Goal: Transaction & Acquisition: Purchase product/service

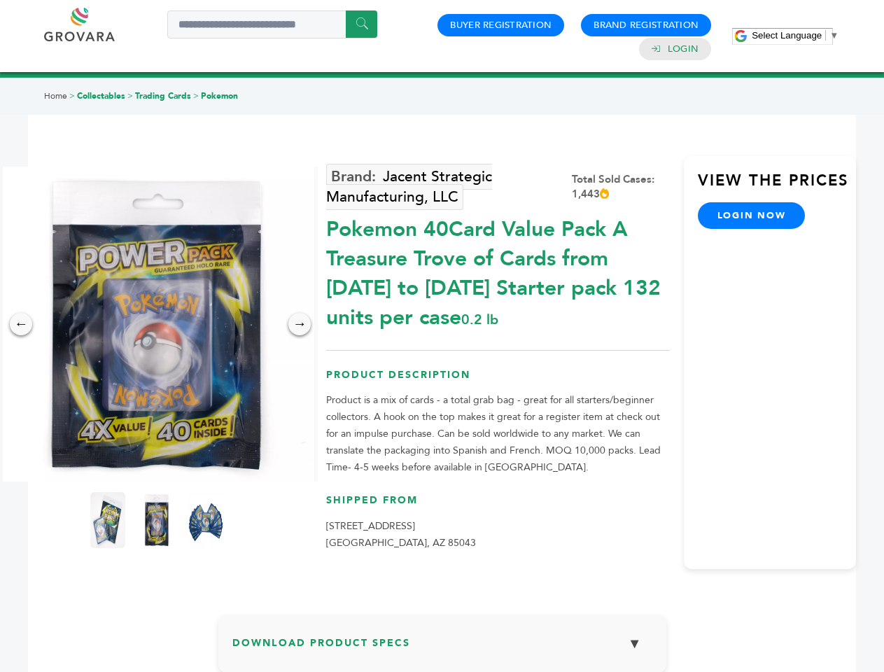
click at [795, 35] on span "Select Language" at bounding box center [787, 35] width 70 height 11
click at [157, 324] on img at bounding box center [156, 324] width 315 height 315
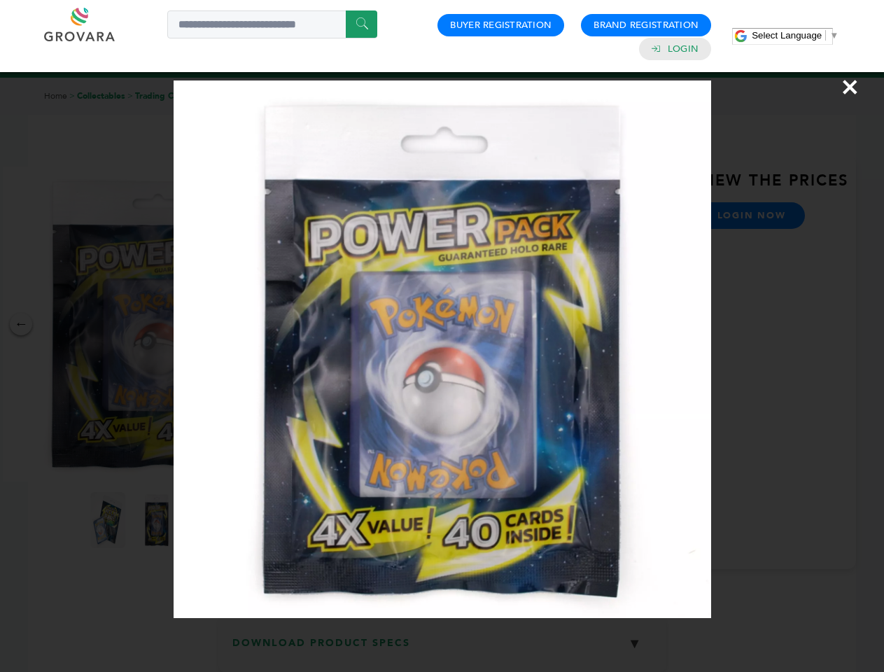
click at [21, 324] on div "×" at bounding box center [442, 336] width 884 height 672
click at [300, 324] on div "→" at bounding box center [299, 324] width 22 height 22
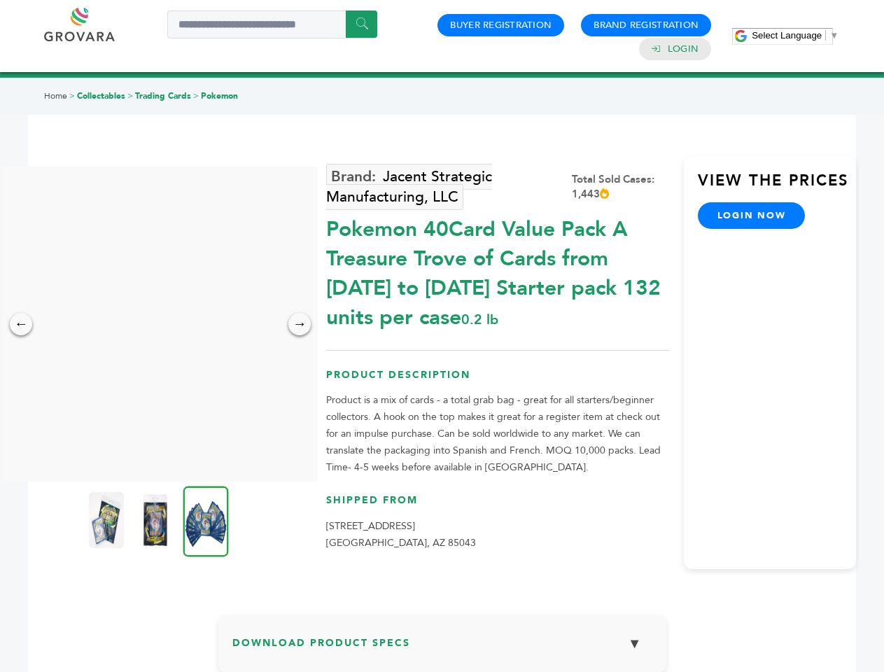
click at [108, 520] on img at bounding box center [106, 520] width 35 height 56
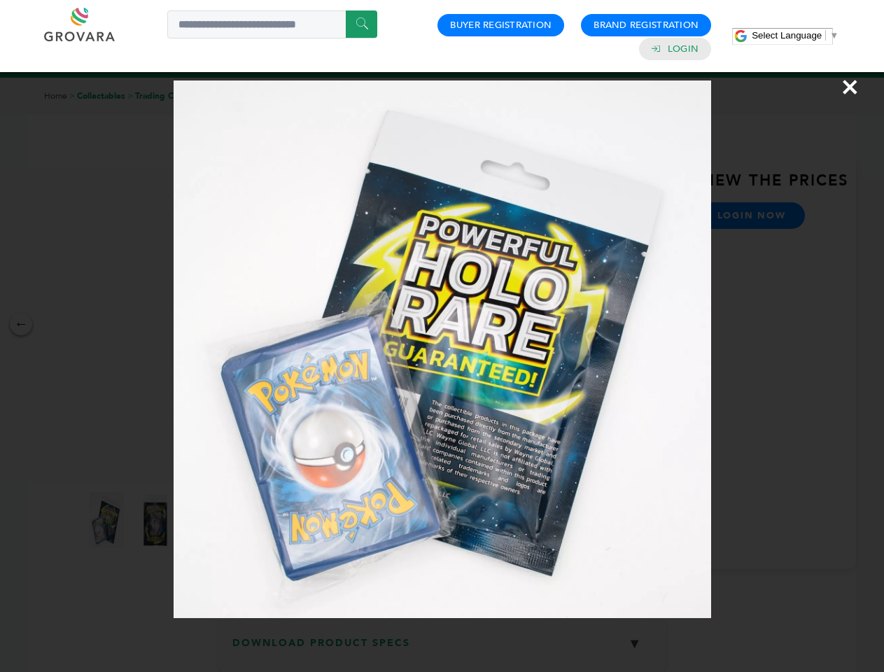
click at [157, 520] on div "×" at bounding box center [442, 336] width 884 height 672
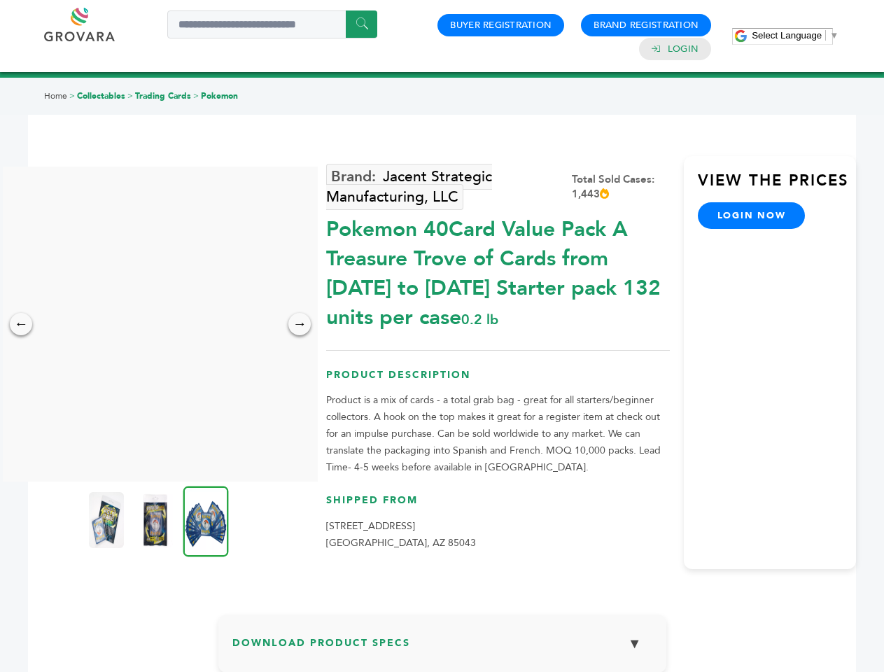
click at [206, 520] on img at bounding box center [206, 521] width 46 height 71
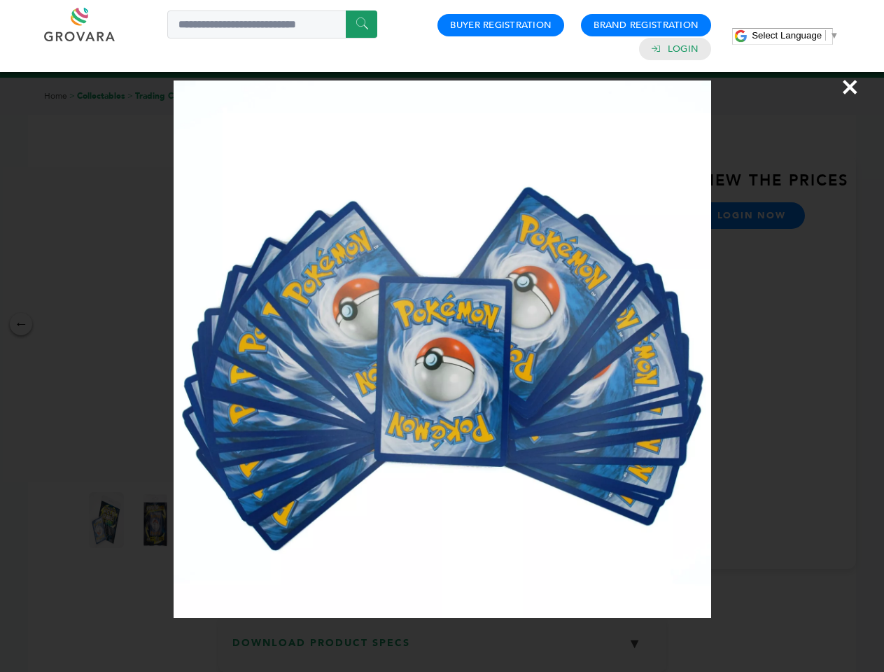
click at [442, 649] on div "×" at bounding box center [442, 336] width 884 height 672
